Goal: Information Seeking & Learning: Find specific fact

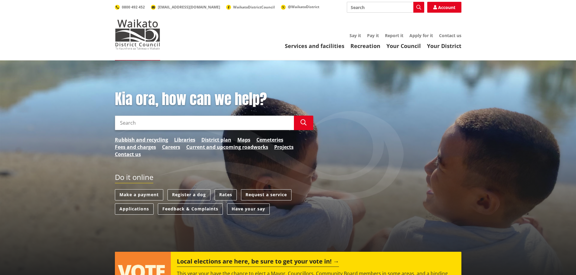
click at [228, 194] on link "Rates" at bounding box center [226, 194] width 22 height 11
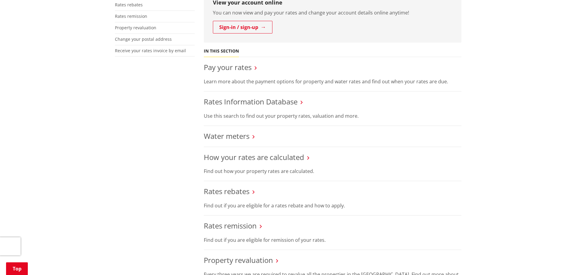
scroll to position [181, 0]
click at [265, 102] on link "Rates Information Database" at bounding box center [251, 100] width 94 height 10
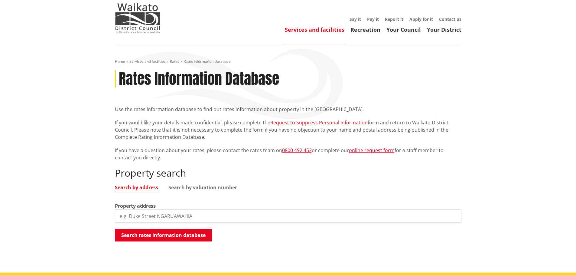
scroll to position [60, 0]
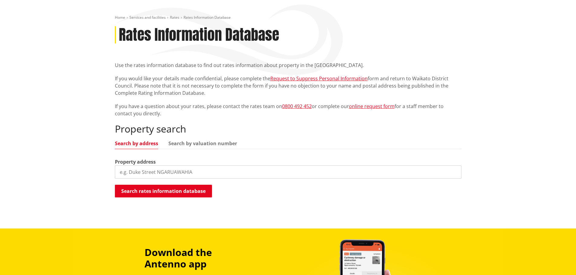
click at [169, 174] on input "search" at bounding box center [288, 172] width 346 height 13
type input "92 waipa"
click at [158, 192] on button "Search rates information database" at bounding box center [163, 191] width 97 height 13
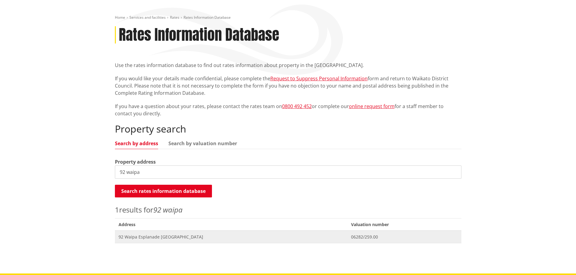
click at [158, 240] on span "Address 92 Waipa Esplanade NGARUAWAHIA" at bounding box center [231, 237] width 232 height 12
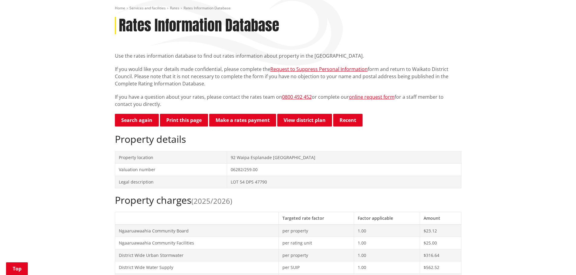
scroll to position [91, 0]
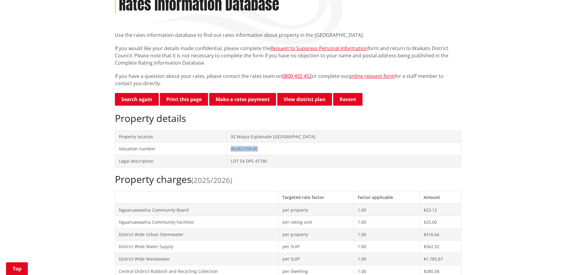
drag, startPoint x: 269, startPoint y: 150, endPoint x: 239, endPoint y: 150, distance: 29.9
click at [239, 150] on td "06282/259.00" at bounding box center [344, 149] width 234 height 12
copy td "06282/259.00"
